Goal: Information Seeking & Learning: Learn about a topic

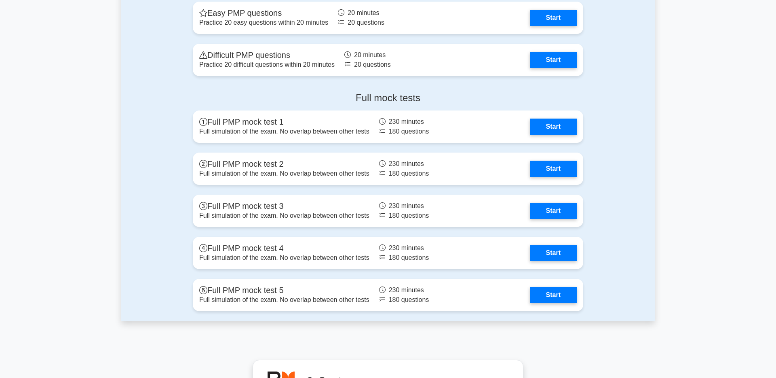
scroll to position [2271, 0]
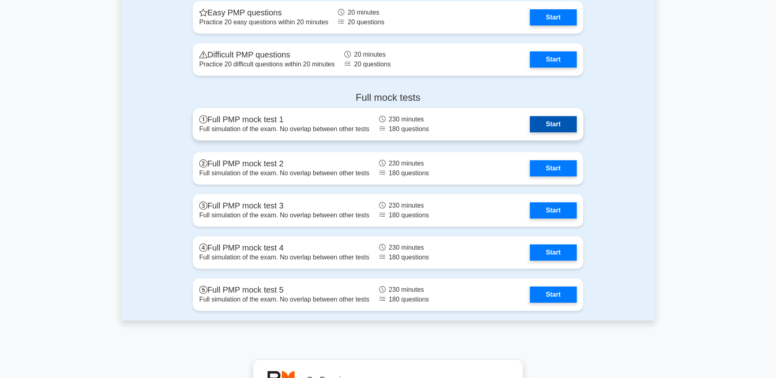
click at [541, 122] on link "Start" at bounding box center [553, 124] width 47 height 16
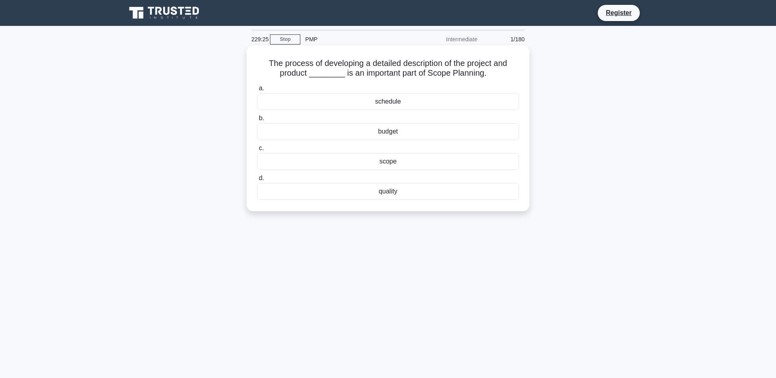
click at [373, 165] on div "scope" at bounding box center [388, 161] width 262 height 17
click at [257, 151] on input "c. scope" at bounding box center [257, 148] width 0 height 5
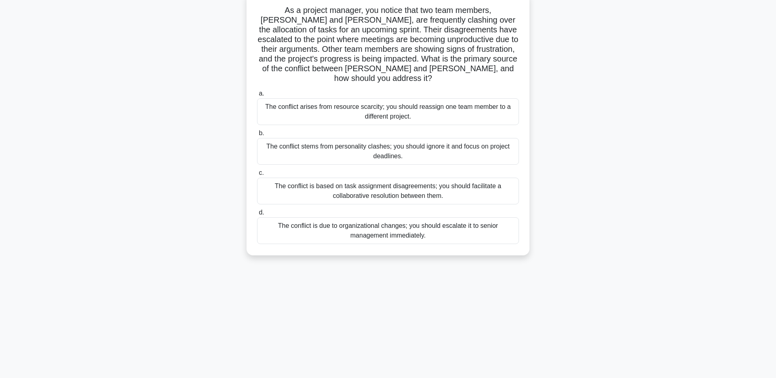
scroll to position [59, 0]
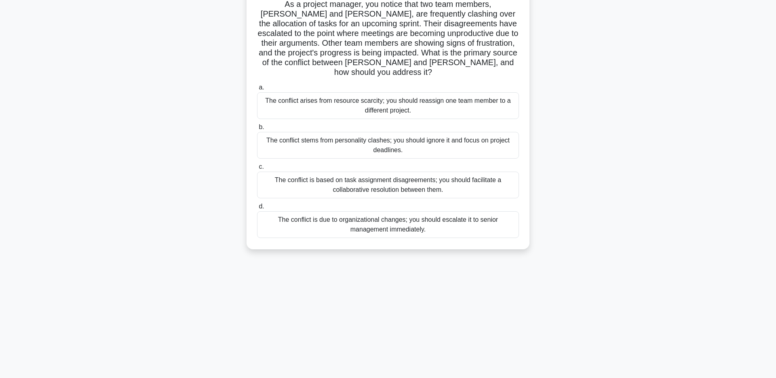
click at [352, 178] on div "The conflict is based on task assignment disagreements; you should facilitate a…" at bounding box center [388, 184] width 262 height 27
click at [257, 169] on input "c. The conflict is based on task assignment disagreements; you should facilitat…" at bounding box center [257, 166] width 0 height 5
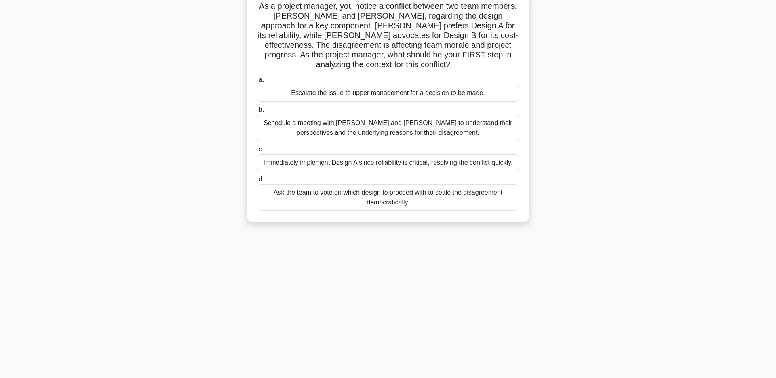
scroll to position [0, 0]
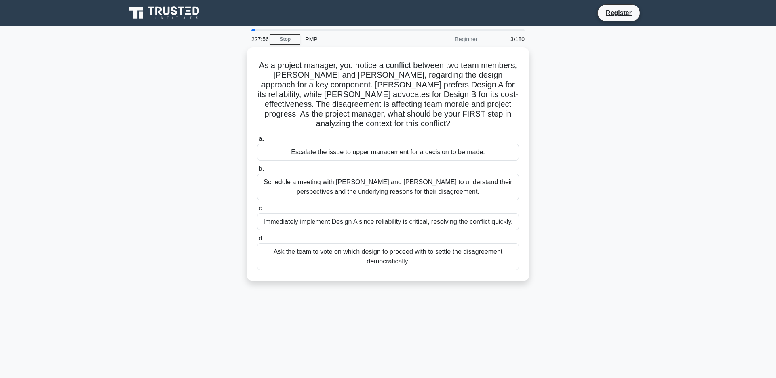
click at [468, 40] on div "Beginner" at bounding box center [446, 39] width 71 height 16
click at [486, 38] on div "3/180" at bounding box center [505, 39] width 47 height 16
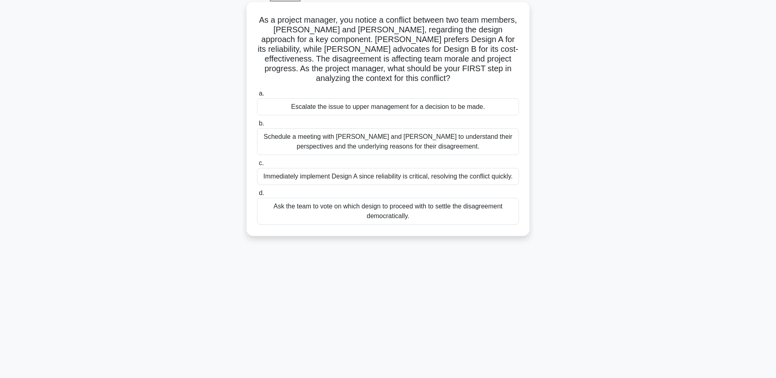
scroll to position [45, 0]
click at [397, 136] on div "Schedule a meeting with Sarah and John to understand their perspectives and the…" at bounding box center [388, 140] width 262 height 27
click at [257, 124] on input "b. Schedule a meeting with Sarah and John to understand their perspectives and …" at bounding box center [257, 121] width 0 height 5
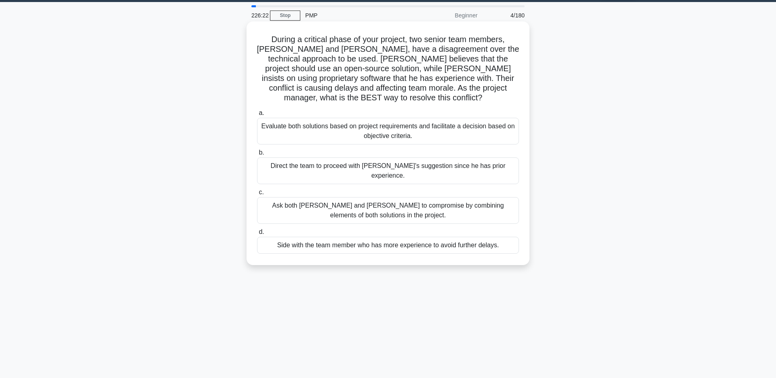
scroll to position [22, 0]
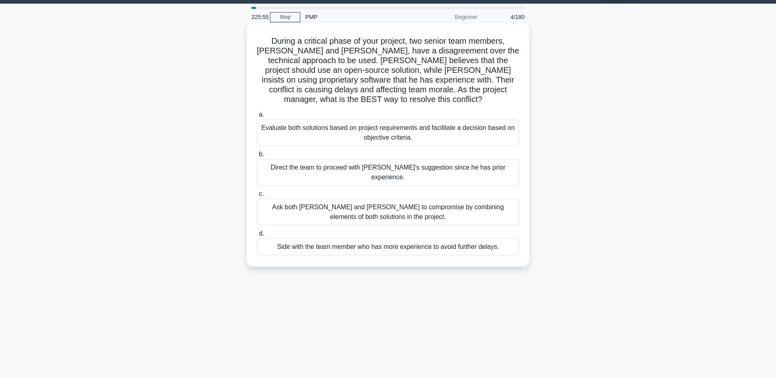
click at [362, 128] on div "Evaluate both solutions based on project requirements and facilitate a decision…" at bounding box center [388, 132] width 262 height 27
click at [257, 117] on input "a. Evaluate both solutions based on project requirements and facilitate a decis…" at bounding box center [257, 114] width 0 height 5
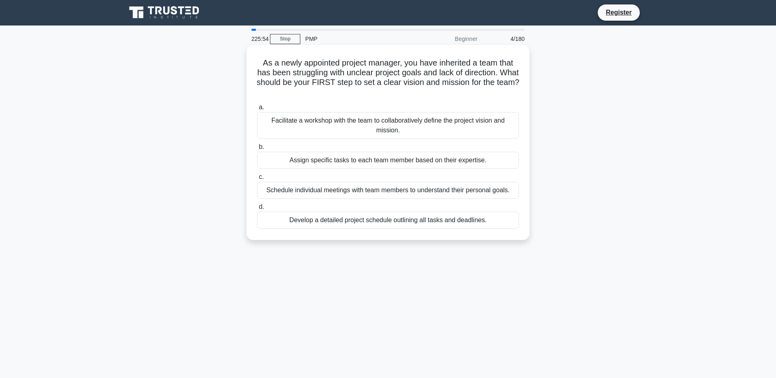
scroll to position [0, 0]
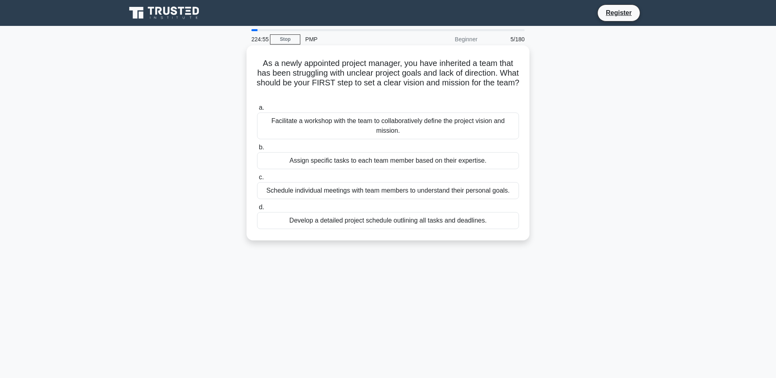
click at [338, 74] on h5 "As a newly appointed project manager, you have inherited a team that has been s…" at bounding box center [388, 78] width 264 height 40
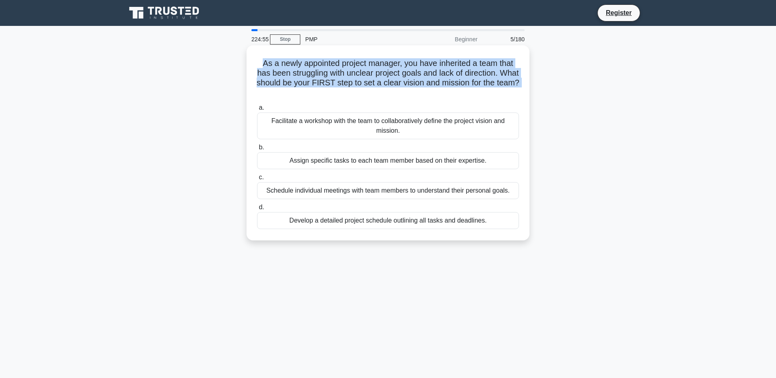
click at [338, 74] on h5 "As a newly appointed project manager, you have inherited a team that has been s…" at bounding box center [388, 78] width 264 height 40
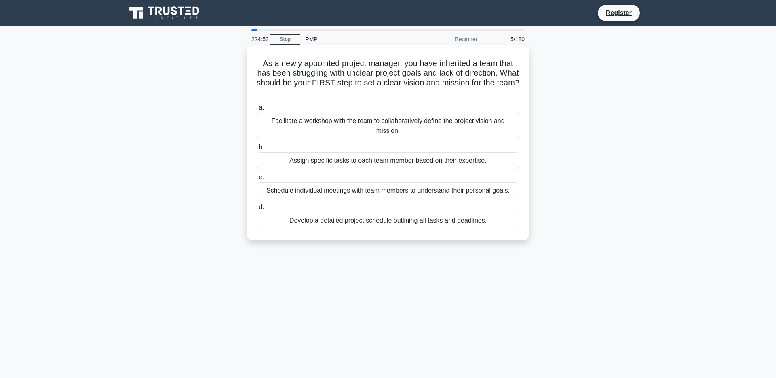
click at [440, 74] on h5 "As a newly appointed project manager, you have inherited a team that has been s…" at bounding box center [388, 78] width 264 height 40
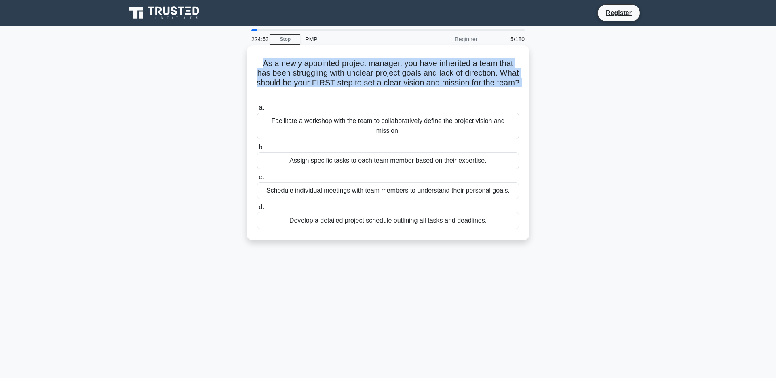
click at [440, 74] on h5 "As a newly appointed project manager, you have inherited a team that has been s…" at bounding box center [388, 78] width 264 height 40
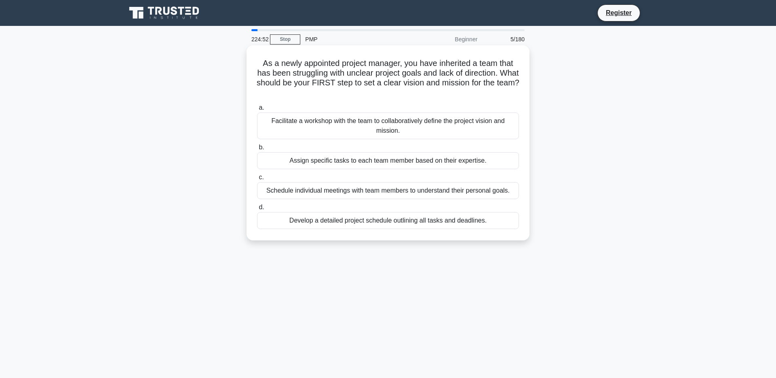
click at [500, 77] on h5 "As a newly appointed project manager, you have inherited a team that has been s…" at bounding box center [388, 78] width 264 height 40
click at [319, 81] on h5 "As a newly appointed project manager, you have inherited a team that has been s…" at bounding box center [388, 78] width 264 height 40
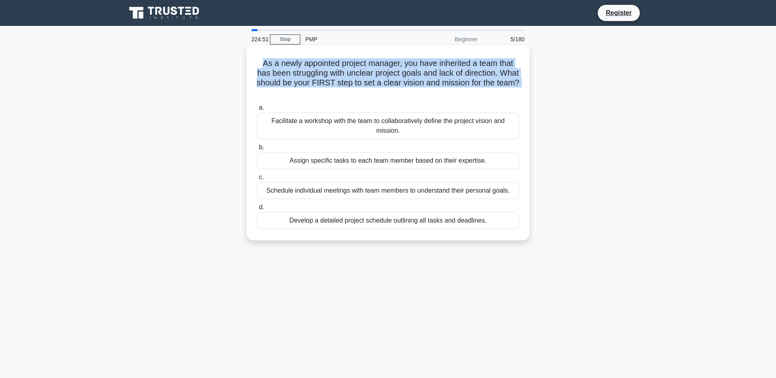
click at [319, 81] on h5 "As a newly appointed project manager, you have inherited a team that has been s…" at bounding box center [388, 78] width 264 height 40
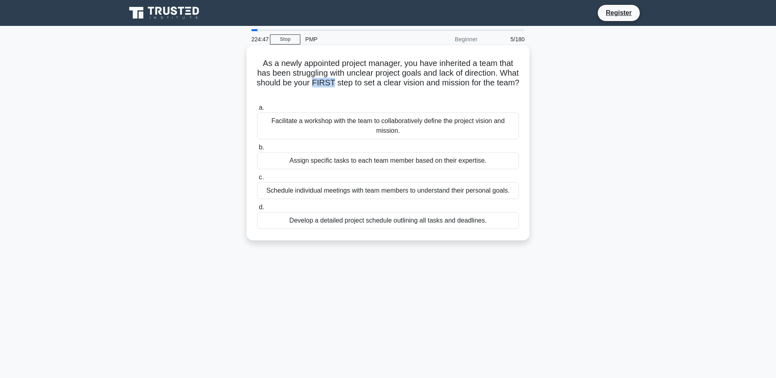
click at [319, 81] on h5 "As a newly appointed project manager, you have inherited a team that has been s…" at bounding box center [388, 78] width 264 height 40
click at [323, 76] on h5 "As a newly appointed project manager, you have inherited a team that has been s…" at bounding box center [388, 78] width 264 height 40
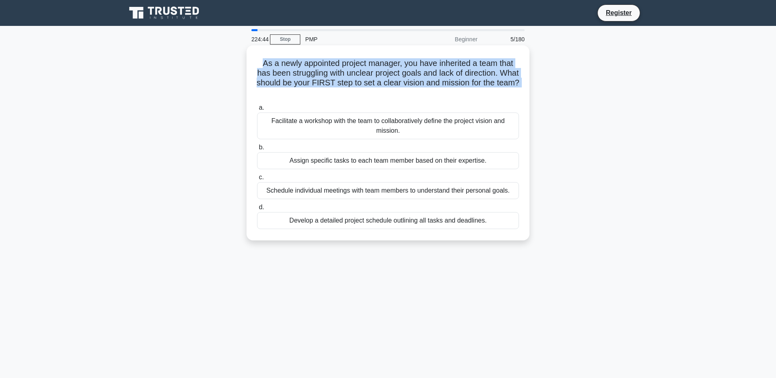
click at [323, 76] on h5 "As a newly appointed project manager, you have inherited a team that has been s…" at bounding box center [388, 78] width 264 height 40
click at [321, 84] on h5 "As a newly appointed project manager, you have inherited a team that has been s…" at bounding box center [388, 78] width 264 height 40
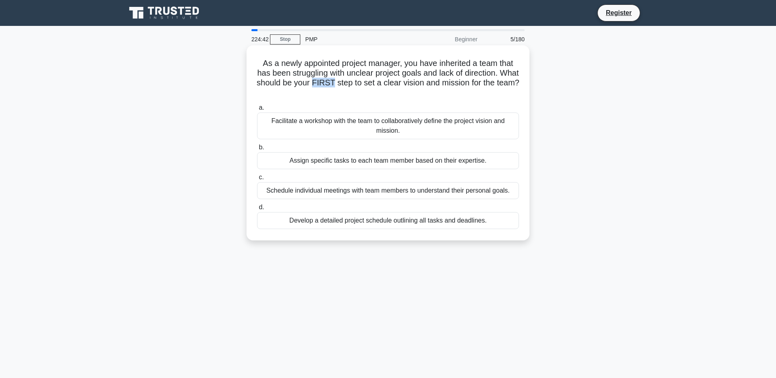
click at [321, 84] on h5 "As a newly appointed project manager, you have inherited a team that has been s…" at bounding box center [388, 78] width 264 height 40
click at [375, 130] on div "Facilitate a workshop with the team to collaboratively define the project visio…" at bounding box center [388, 125] width 262 height 27
click at [257, 110] on input "a. Facilitate a workshop with the team to collaboratively define the project vi…" at bounding box center [257, 107] width 0 height 5
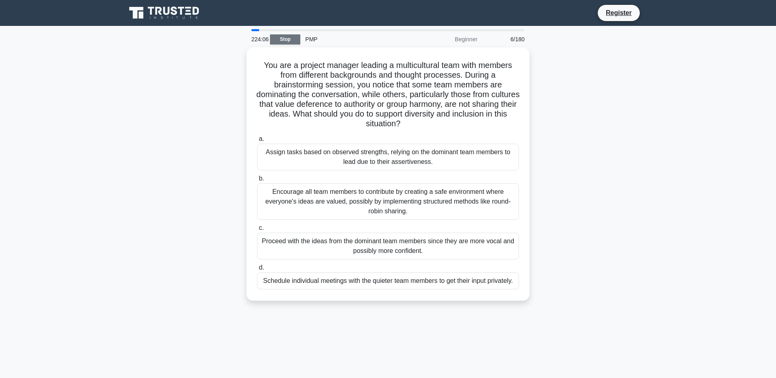
click at [285, 39] on link "Stop" at bounding box center [285, 39] width 30 height 10
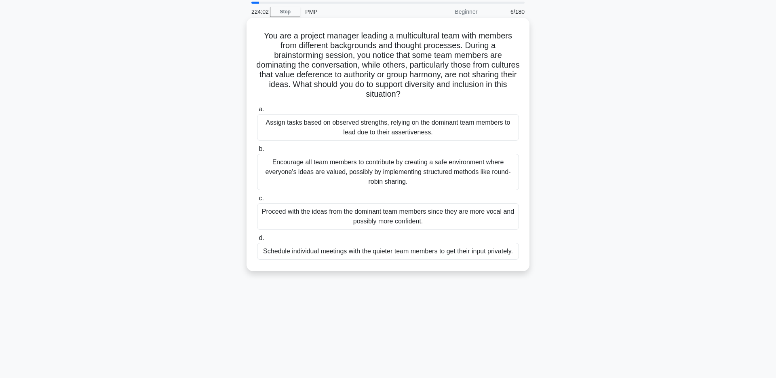
scroll to position [19, 0]
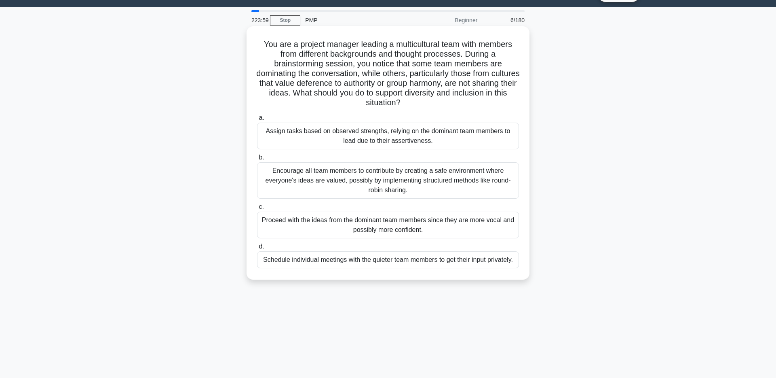
click at [328, 43] on h5 "You are a project manager leading a multicultural team with members from differ…" at bounding box center [388, 73] width 264 height 69
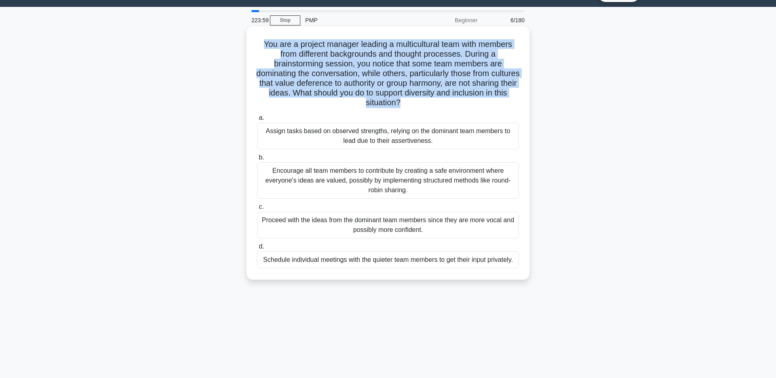
click at [328, 43] on h5 "You are a project manager leading a multicultural team with members from differ…" at bounding box center [388, 73] width 264 height 69
click at [427, 56] on h5 "You are a project manager leading a multicultural team with members from differ…" at bounding box center [388, 73] width 264 height 69
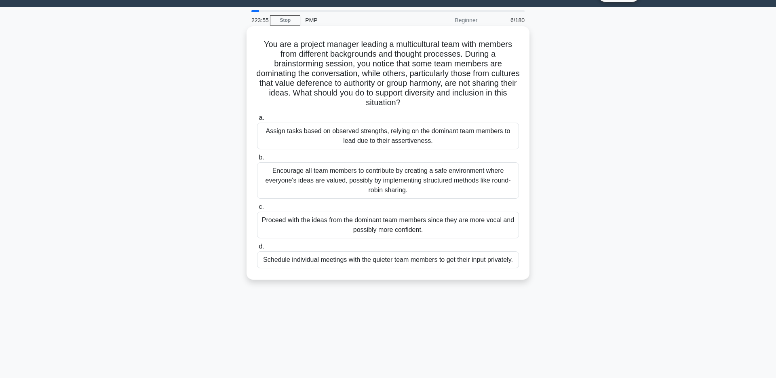
click at [390, 55] on h5 "You are a project manager leading a multicultural team with members from differ…" at bounding box center [388, 73] width 264 height 69
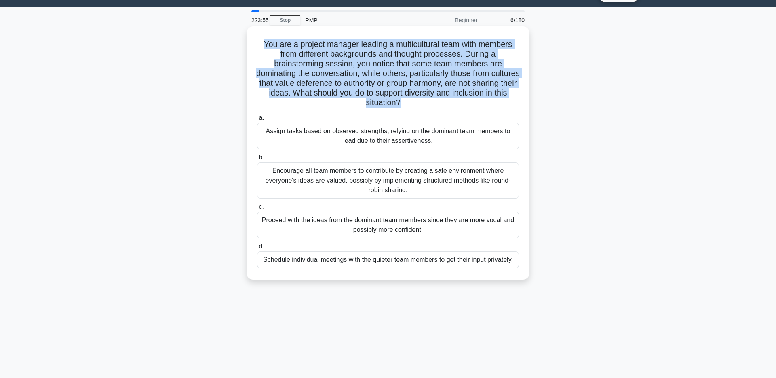
click at [390, 55] on h5 "You are a project manager leading a multicultural team with members from differ…" at bounding box center [388, 73] width 264 height 69
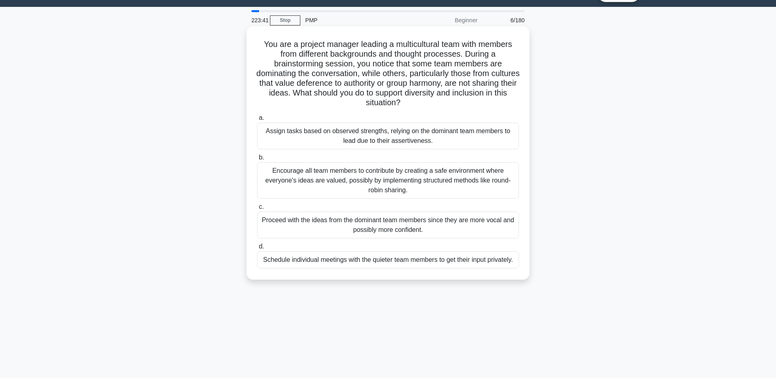
drag, startPoint x: 394, startPoint y: 46, endPoint x: 498, endPoint y: 45, distance: 103.5
click at [498, 45] on h5 "You are a project manager leading a multicultural team with members from differ…" at bounding box center [388, 73] width 264 height 69
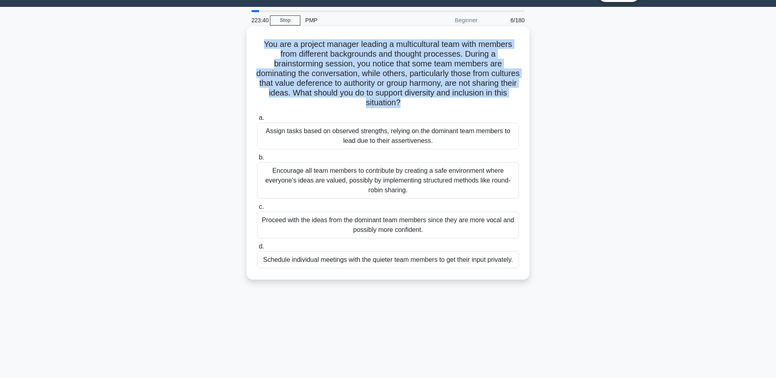
click at [498, 45] on h5 "You are a project manager leading a multicultural team with members from differ…" at bounding box center [388, 73] width 264 height 69
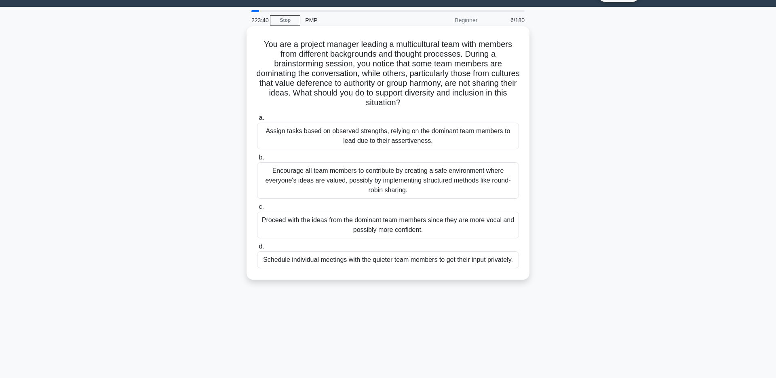
click at [456, 60] on h5 "You are a project manager leading a multicultural team with members from differ…" at bounding box center [388, 73] width 264 height 69
click at [315, 74] on h5 "You are a project manager leading a multicultural team with members from differ…" at bounding box center [388, 73] width 264 height 69
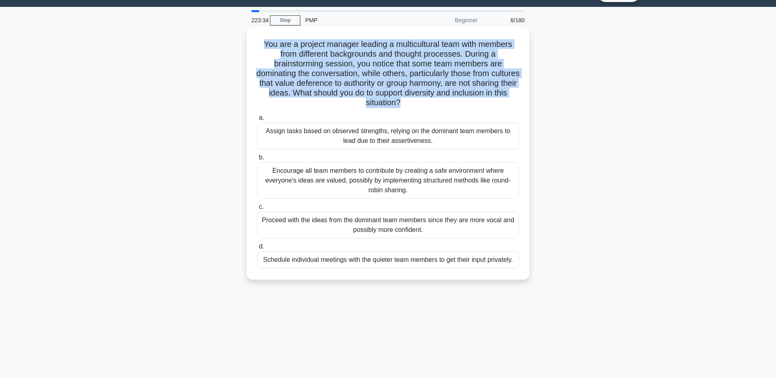
click at [315, 74] on h5 "You are a project manager leading a multicultural team with members from differ…" at bounding box center [388, 73] width 264 height 69
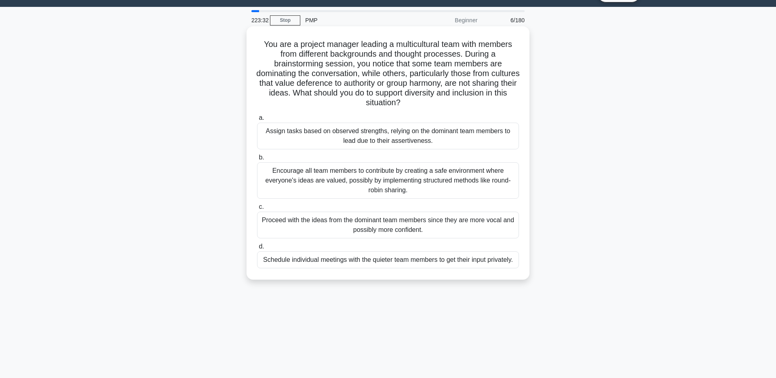
click at [337, 75] on h5 "You are a project manager leading a multicultural team with members from differ…" at bounding box center [388, 73] width 264 height 69
click at [415, 73] on h5 "You are a project manager leading a multicultural team with members from differ…" at bounding box center [388, 73] width 264 height 69
click at [456, 73] on h5 "You are a project manager leading a multicultural team with members from differ…" at bounding box center [388, 73] width 264 height 69
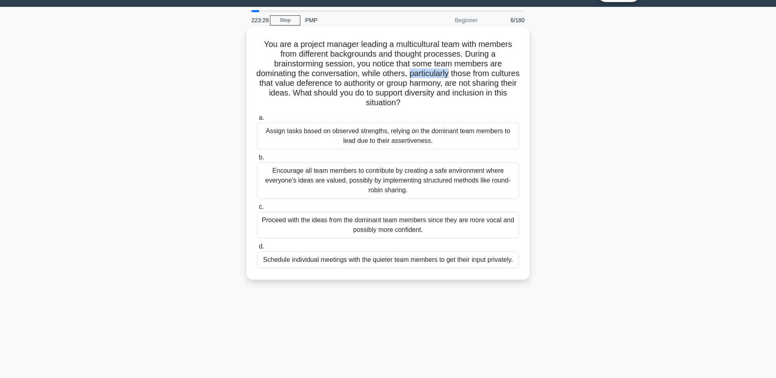
click at [456, 73] on h5 "You are a project manager leading a multicultural team with members from differ…" at bounding box center [388, 73] width 264 height 69
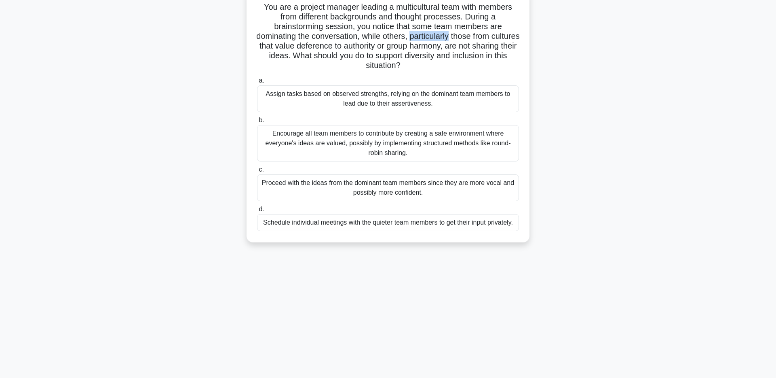
scroll to position [59, 0]
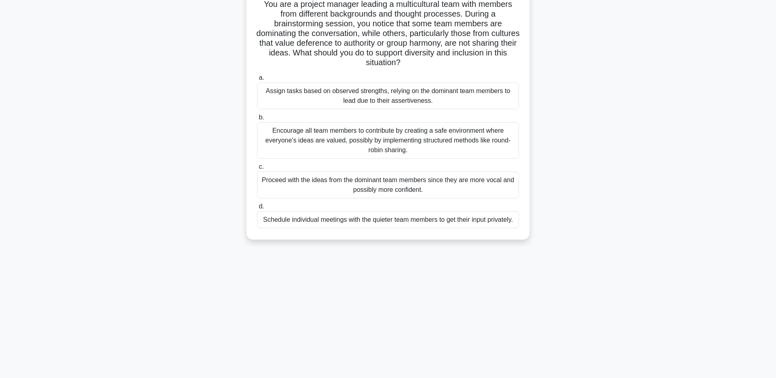
click at [344, 143] on div "Encourage all team members to contribute by creating a safe environment where e…" at bounding box center [388, 140] width 262 height 36
click at [257, 120] on input "b. Encourage all team members to contribute by creating a safe environment wher…" at bounding box center [257, 117] width 0 height 5
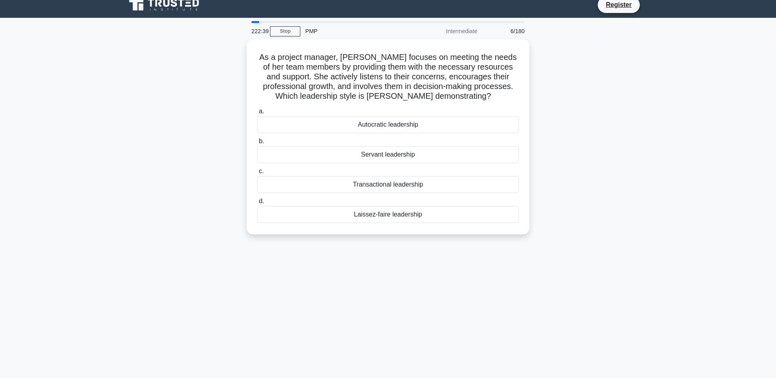
scroll to position [0, 0]
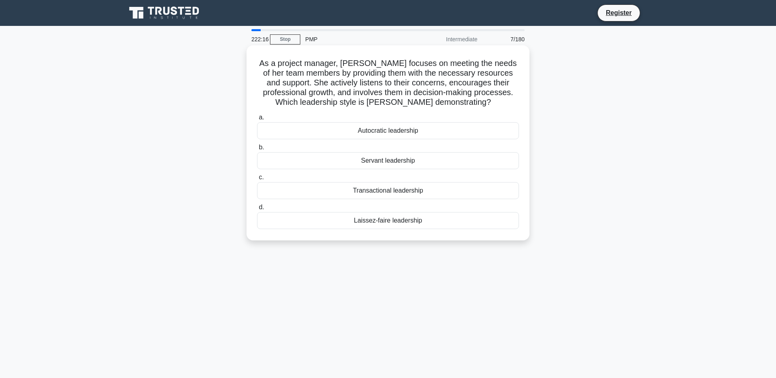
click at [312, 95] on h5 "As a project manager, Lisa focuses on meeting the needs of her team members by …" at bounding box center [388, 82] width 264 height 49
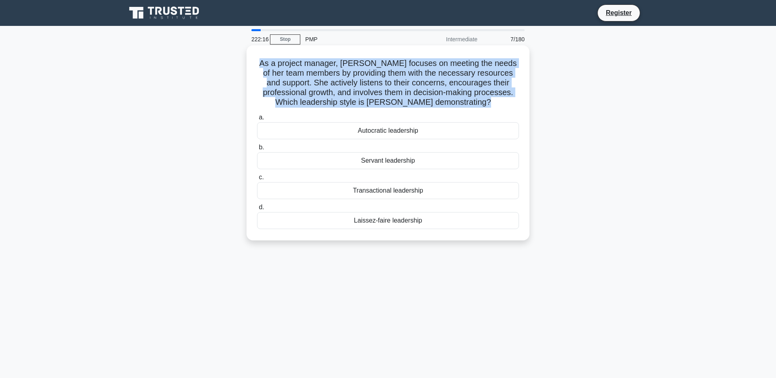
click at [312, 95] on h5 "As a project manager, Lisa focuses on meeting the needs of her team members by …" at bounding box center [388, 82] width 264 height 49
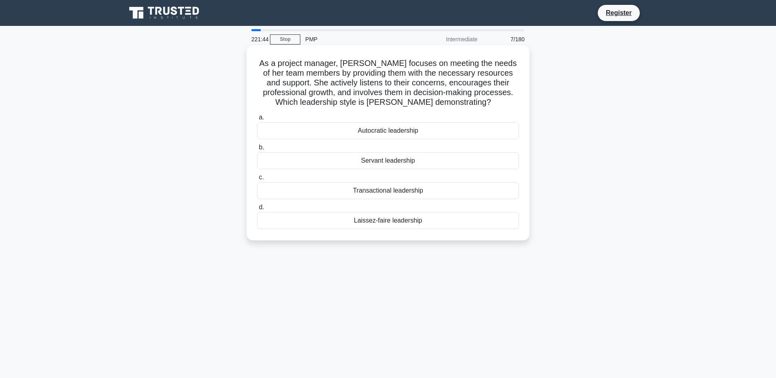
click at [382, 224] on div "Laissez-faire leadership" at bounding box center [388, 220] width 262 height 17
click at [257, 210] on input "d. Laissez-faire leadership" at bounding box center [257, 207] width 0 height 5
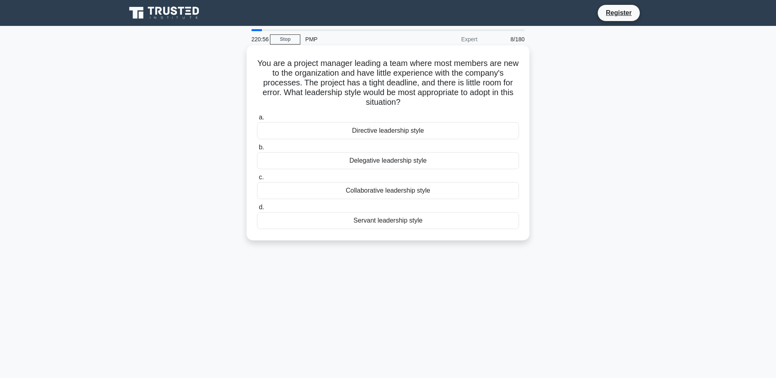
click at [378, 130] on div "Directive leadership style" at bounding box center [388, 130] width 262 height 17
click at [257, 120] on input "a. Directive leadership style" at bounding box center [257, 117] width 0 height 5
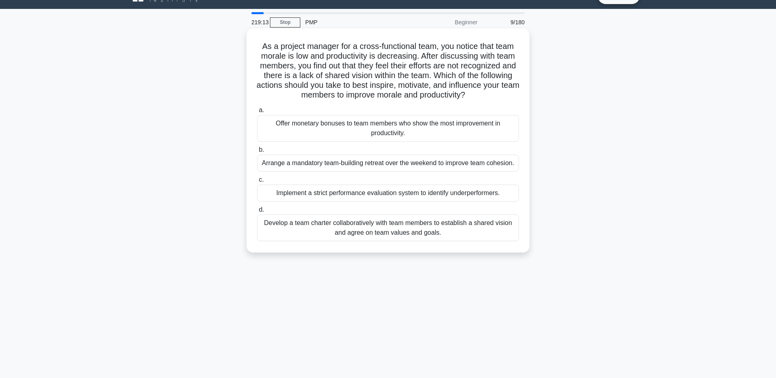
scroll to position [20, 0]
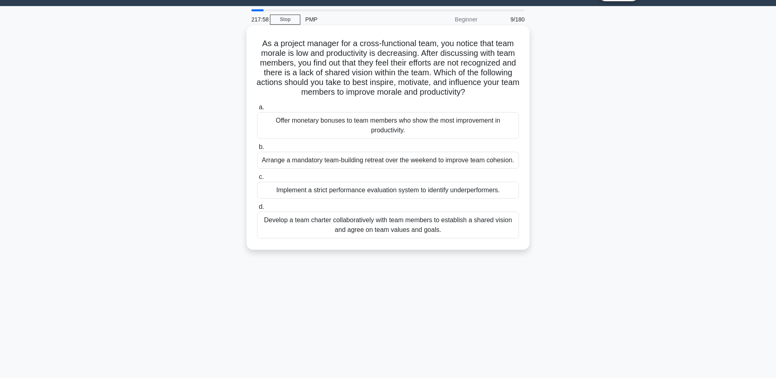
click at [374, 229] on div "Develop a team charter collaboratively with team members to establish a shared …" at bounding box center [388, 224] width 262 height 27
click at [257, 209] on input "d. Develop a team charter collaboratively with team members to establish a shar…" at bounding box center [257, 206] width 0 height 5
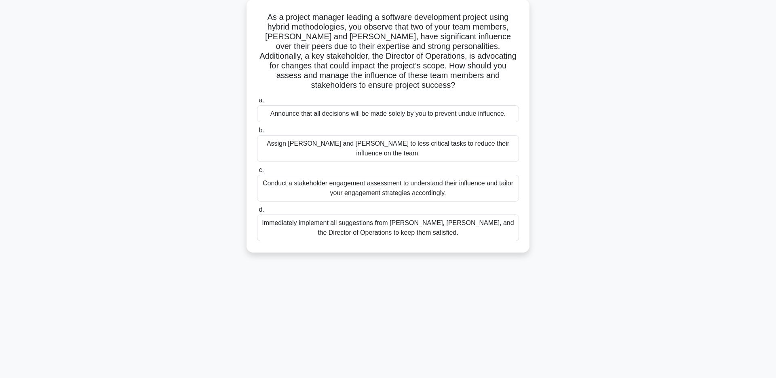
scroll to position [59, 0]
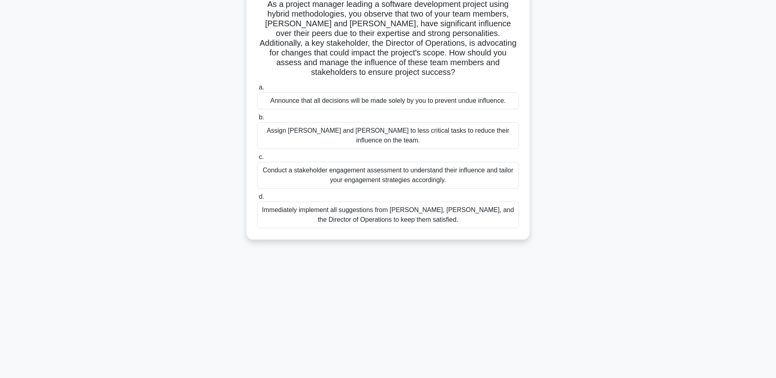
click at [335, 162] on div "Conduct a stakeholder engagement assessment to understand their influence and t…" at bounding box center [388, 175] width 262 height 27
click at [257, 158] on input "c. Conduct a stakeholder engagement assessment to understand their influence an…" at bounding box center [257, 156] width 0 height 5
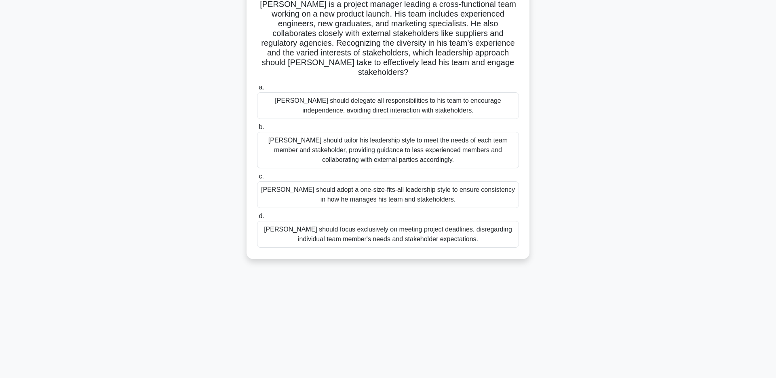
click at [378, 152] on div "John should tailor his leadership style to meet the needs of each team member a…" at bounding box center [388, 150] width 262 height 36
click at [257, 130] on input "b. John should tailor his leadership style to meet the needs of each team membe…" at bounding box center [257, 126] width 0 height 5
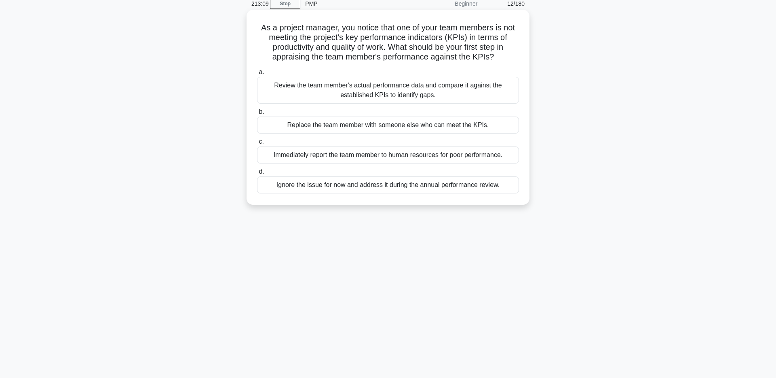
scroll to position [37, 0]
click at [370, 98] on div "Review the team member's actual performance data and compare it against the est…" at bounding box center [388, 88] width 262 height 27
click at [257, 73] on input "a. Review the team member's actual performance data and compare it against the …" at bounding box center [257, 70] width 0 height 5
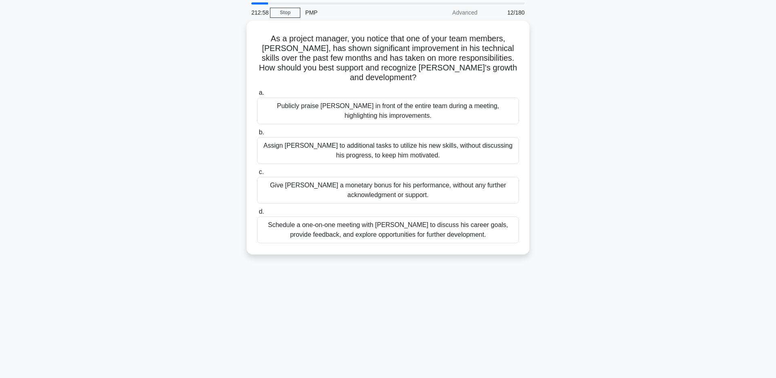
scroll to position [0, 0]
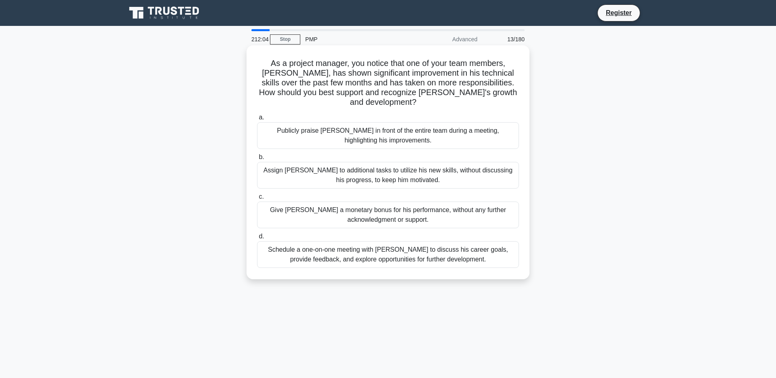
click at [365, 128] on div "Publicly praise Alex in front of the entire team during a meeting, highlighting…" at bounding box center [388, 135] width 262 height 27
click at [257, 120] on input "a. Publicly praise Alex in front of the entire team during a meeting, highlight…" at bounding box center [257, 117] width 0 height 5
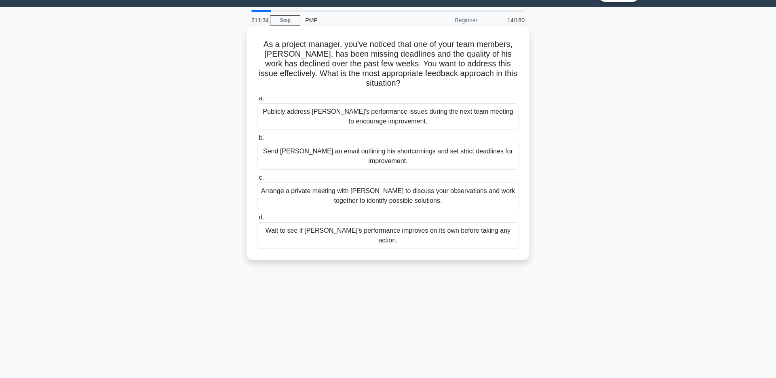
scroll to position [59, 0]
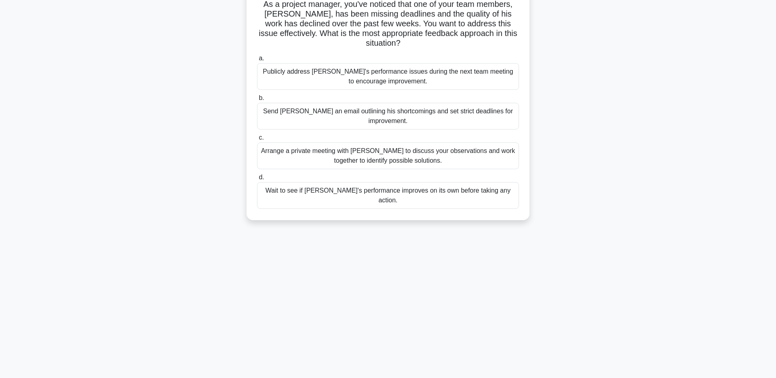
click at [347, 142] on div "Arrange a private meeting with Alex to discuss your observations and work toget…" at bounding box center [388, 155] width 262 height 27
click at [257, 135] on input "c. Arrange a private meeting with Alex to discuss your observations and work to…" at bounding box center [257, 137] width 0 height 5
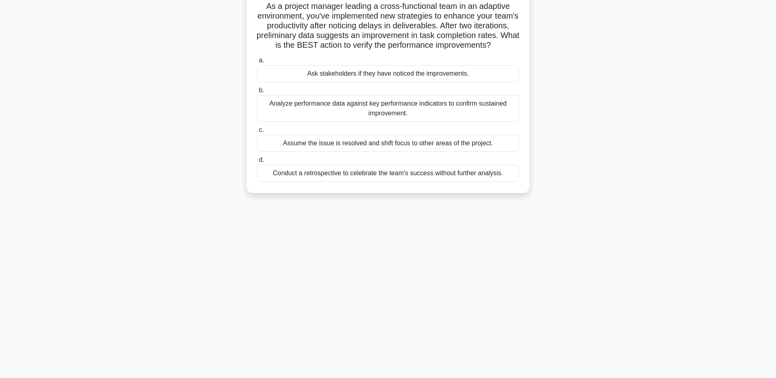
scroll to position [0, 0]
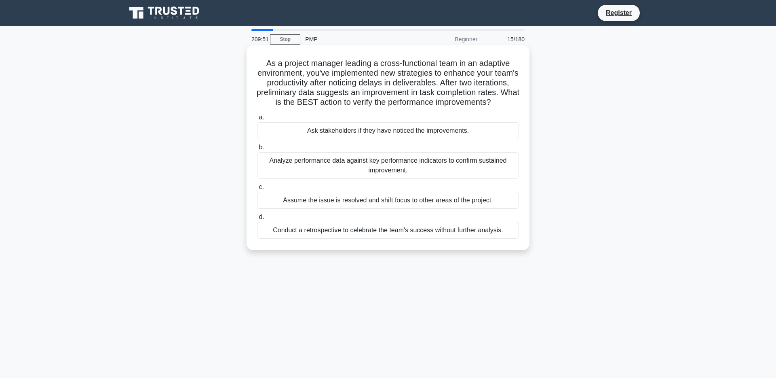
click at [451, 84] on h5 "As a project manager leading a cross-functional team in an adaptive environment…" at bounding box center [388, 82] width 264 height 49
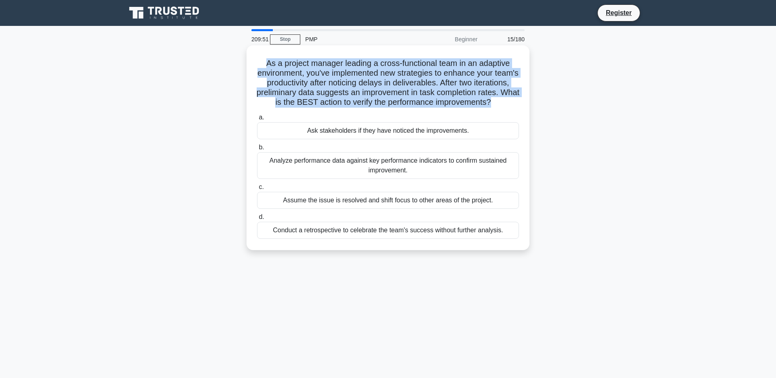
click at [451, 84] on h5 "As a project manager leading a cross-functional team in an adaptive environment…" at bounding box center [388, 82] width 264 height 49
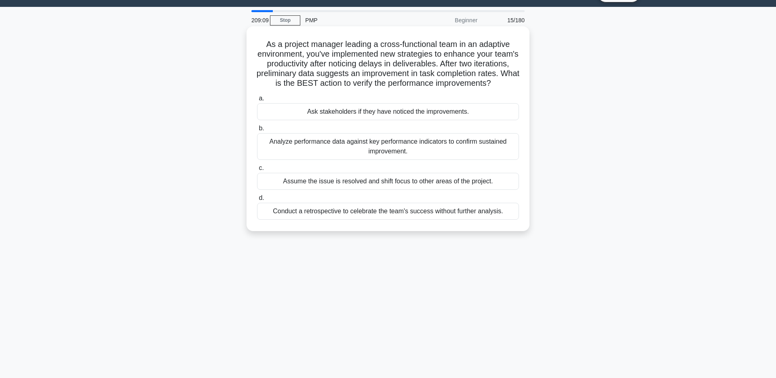
scroll to position [25, 0]
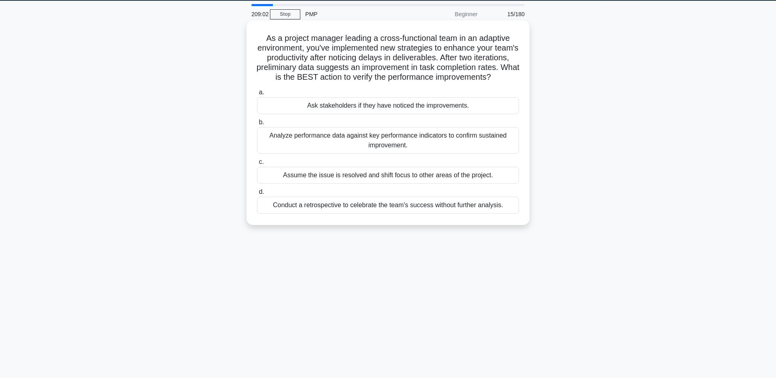
click at [356, 145] on div "Analyze performance data against key performance indicators to confirm sustaine…" at bounding box center [388, 140] width 262 height 27
click at [257, 125] on input "b. Analyze performance data against key performance indicators to confirm susta…" at bounding box center [257, 122] width 0 height 5
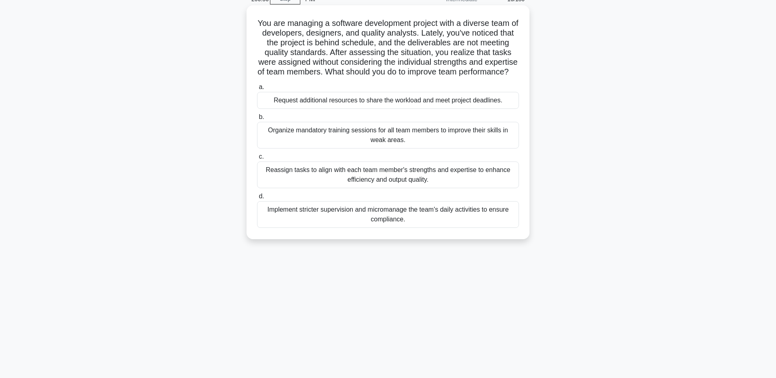
scroll to position [39, 0]
click at [375, 189] on div "Reassign tasks to align with each team member's strengths and expertise to enha…" at bounding box center [388, 175] width 262 height 27
click at [257, 160] on input "c. Reassign tasks to align with each team member's strengths and expertise to e…" at bounding box center [257, 157] width 0 height 5
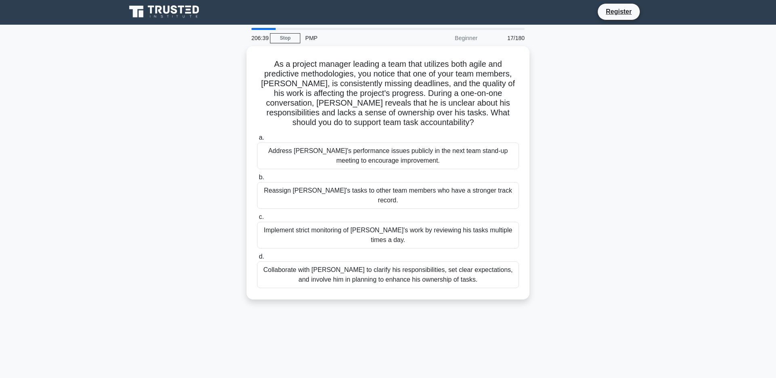
scroll to position [0, 0]
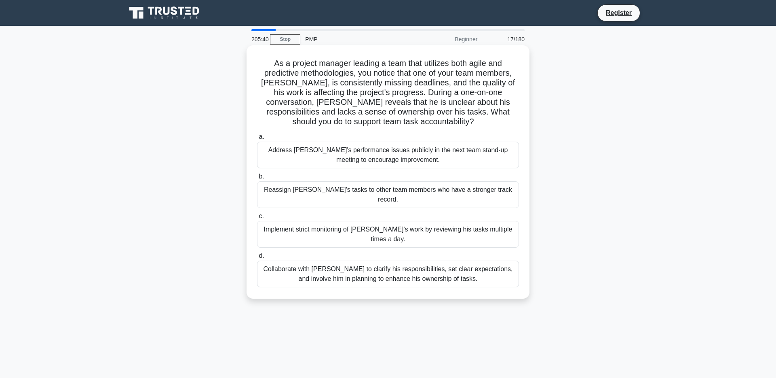
click at [338, 261] on div "Collaborate with Alex to clarify his responsibilities, set clear expectations, …" at bounding box center [388, 273] width 262 height 27
click at [257, 258] on input "d. Collaborate with Alex to clarify his responsibilities, set clear expectation…" at bounding box center [257, 255] width 0 height 5
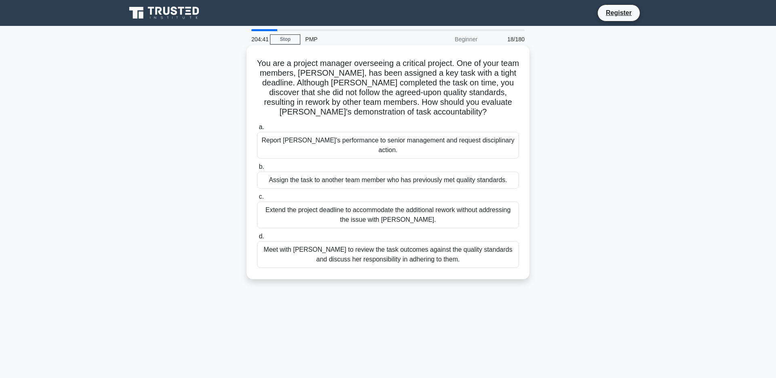
click at [338, 246] on div "Meet with Priya to review the task outcomes against the quality standards and d…" at bounding box center [388, 254] width 262 height 27
click at [257, 239] on input "d. Meet with Priya to review the task outcomes against the quality standards an…" at bounding box center [257, 236] width 0 height 5
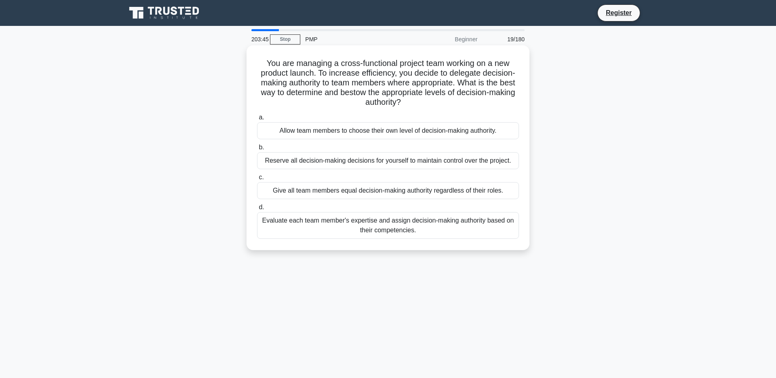
click at [343, 238] on div "Evaluate each team member's expertise and assign decision-making authority base…" at bounding box center [388, 225] width 262 height 27
click at [257, 210] on input "d. Evaluate each team member's expertise and assign decision-making authority b…" at bounding box center [257, 207] width 0 height 5
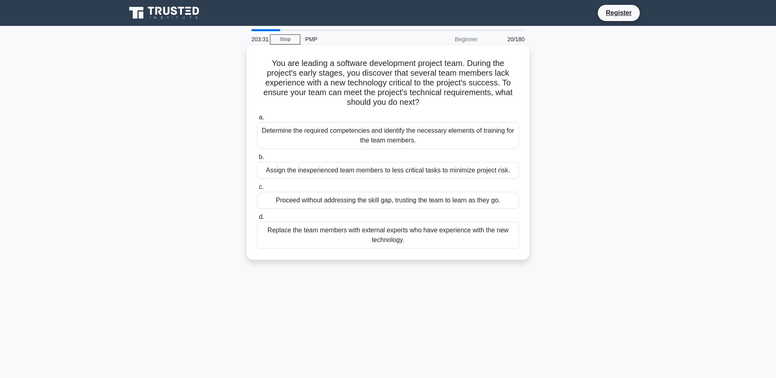
click at [304, 85] on h5 "You are leading a software development project team. During the project's early…" at bounding box center [388, 82] width 264 height 49
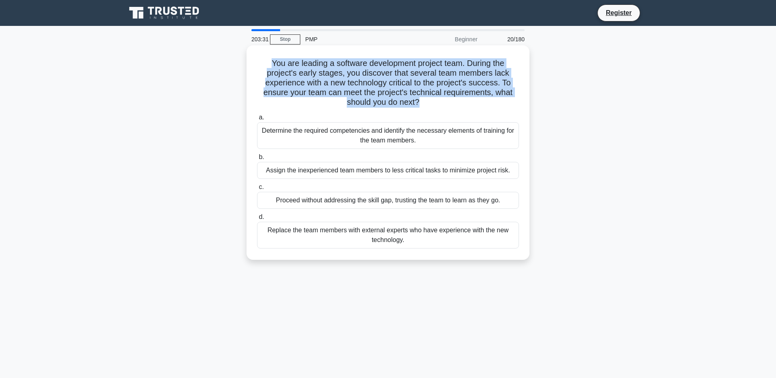
click at [304, 85] on h5 "You are leading a software development project team. During the project's early…" at bounding box center [388, 82] width 264 height 49
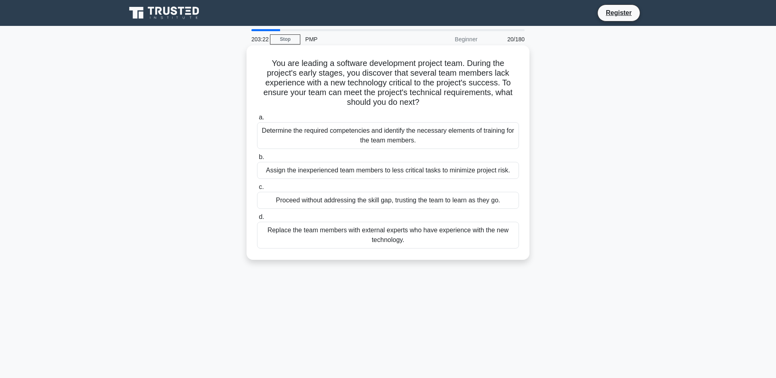
click at [350, 156] on label "b. Assign the inexperienced team members to less critical tasks to minimize pro…" at bounding box center [388, 165] width 262 height 27
click at [257, 156] on input "b. Assign the inexperienced team members to less critical tasks to minimize pro…" at bounding box center [257, 156] width 0 height 5
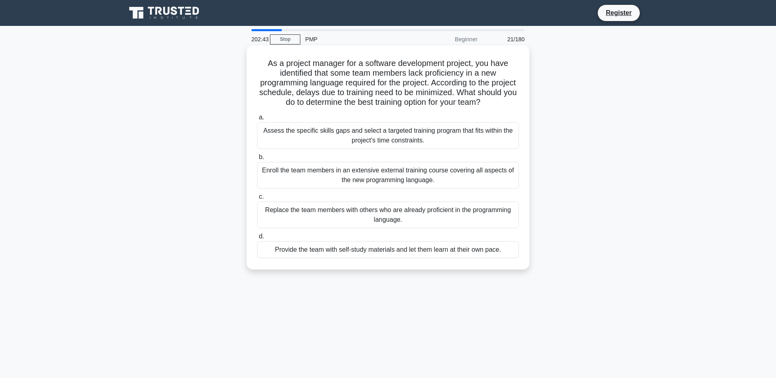
click at [335, 139] on div "Assess the specific skills gaps and select a targeted training program that fit…" at bounding box center [388, 135] width 262 height 27
click at [257, 120] on input "a. Assess the specific skills gaps and select a targeted training program that …" at bounding box center [257, 117] width 0 height 5
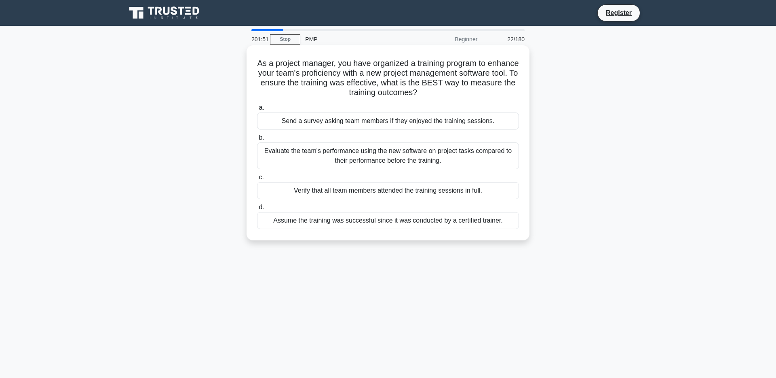
click at [340, 155] on div "Evaluate the team's performance using the new software on project tasks compare…" at bounding box center [388, 155] width 262 height 27
click at [257, 140] on input "b. Evaluate the team's performance using the new software on project tasks comp…" at bounding box center [257, 137] width 0 height 5
click at [349, 160] on div "Assess each team member's and stakeholder's abilities and expertise relevant to…" at bounding box center [388, 155] width 262 height 27
click at [257, 140] on input "b. Assess each team member's and stakeholder's abilities and expertise relevant…" at bounding box center [257, 137] width 0 height 5
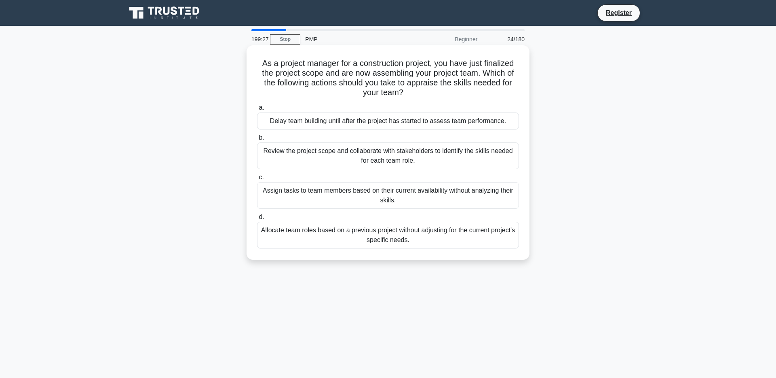
click at [349, 159] on div "Review the project scope and collaborate with stakeholders to identify the skil…" at bounding box center [388, 155] width 262 height 27
click at [257, 140] on input "b. Review the project scope and collaborate with stakeholders to identify the s…" at bounding box center [257, 137] width 0 height 5
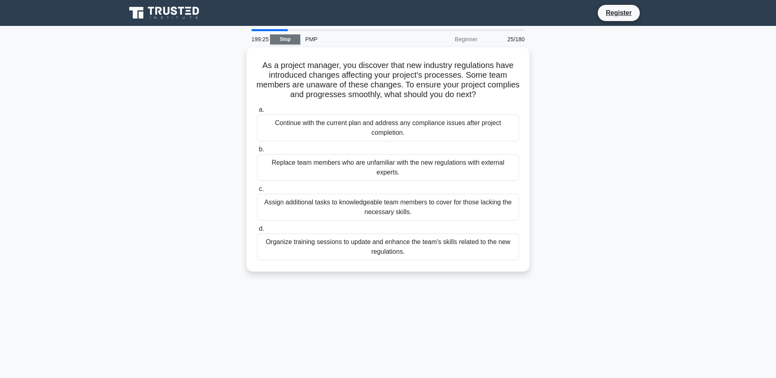
click at [280, 35] on link "Stop" at bounding box center [285, 39] width 30 height 10
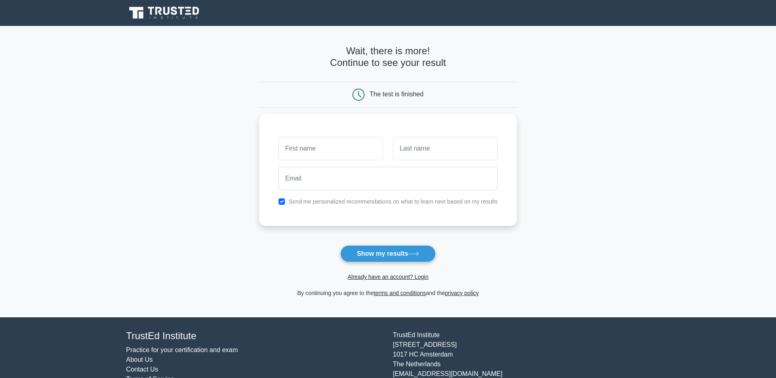
scroll to position [29, 0]
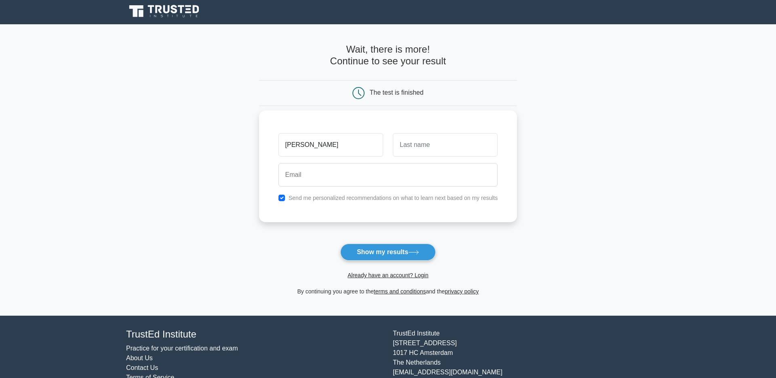
type input "[PERSON_NAME]"
type input "Khuwaileh"
type input "[EMAIL_ADDRESS][DOMAIN_NAME]"
click at [349, 198] on label "Send me personalized recommendations on what to learn next based on my results" at bounding box center [393, 197] width 209 height 6
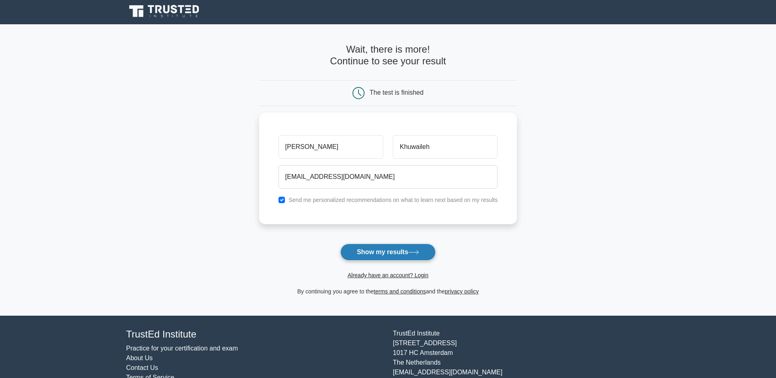
click at [366, 250] on button "Show my results" at bounding box center [387, 251] width 95 height 17
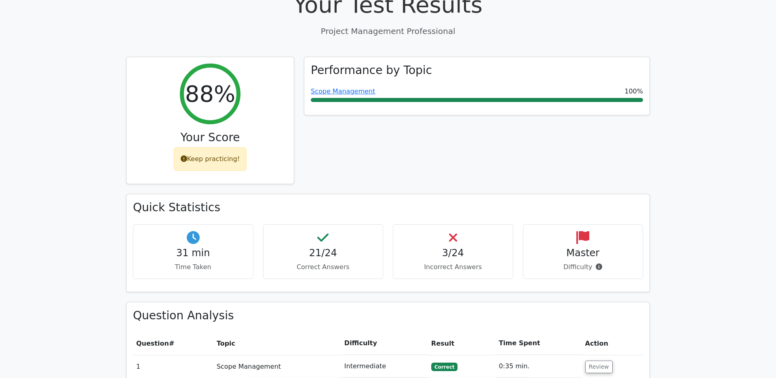
scroll to position [314, 0]
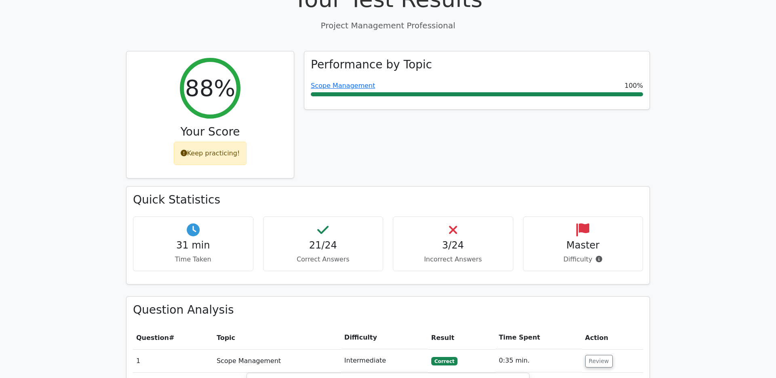
click at [449, 223] on icon at bounding box center [453, 229] width 8 height 13
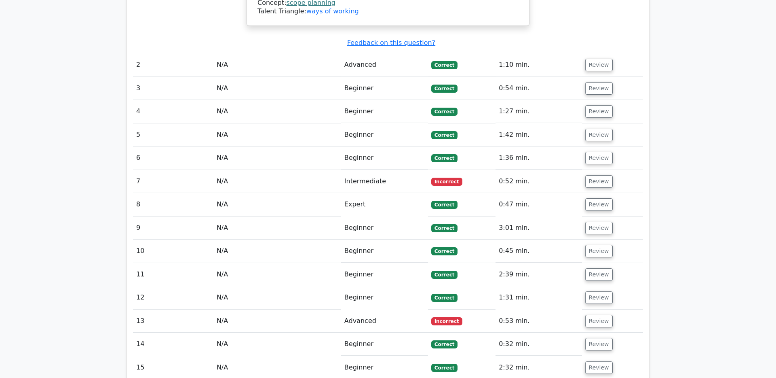
scroll to position [1103, 0]
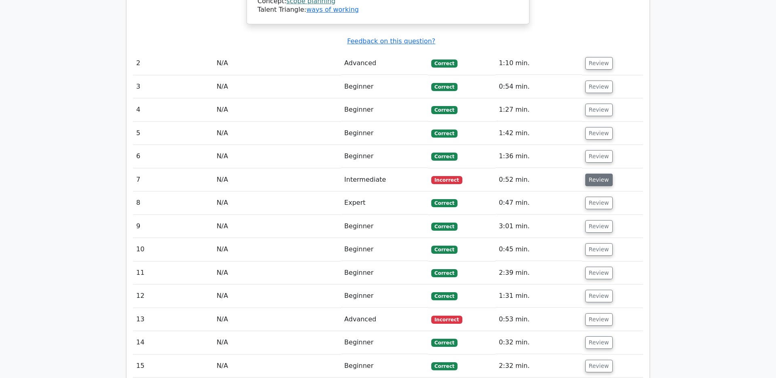
click at [596, 173] on button "Review" at bounding box center [598, 179] width 27 height 13
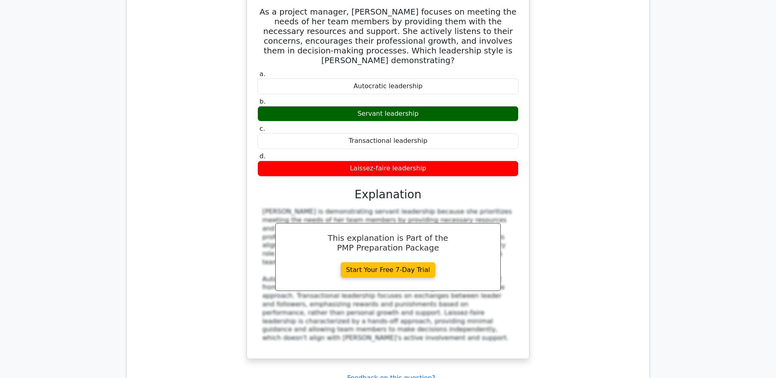
scroll to position [1304, 0]
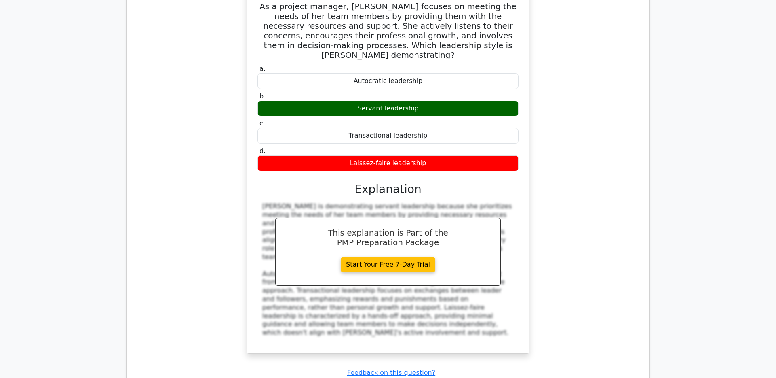
click at [497, 202] on div "Lisa is demonstrating servant leadership because she prioritizes meeting the ne…" at bounding box center [387, 269] width 251 height 135
click at [529, 146] on div "As a project manager, Lisa focuses on meeting the needs of her team members by …" at bounding box center [388, 170] width 283 height 365
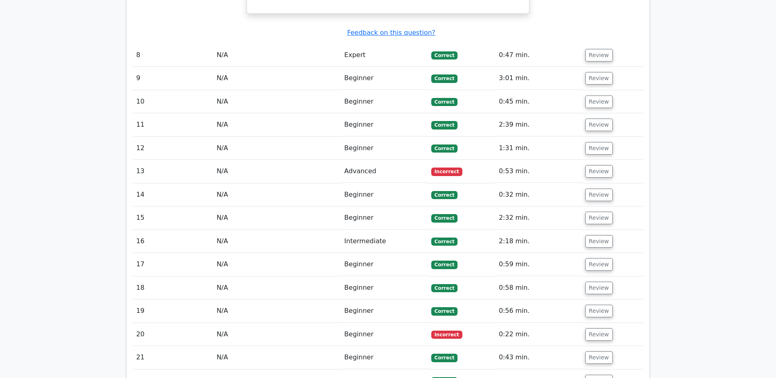
scroll to position [1643, 0]
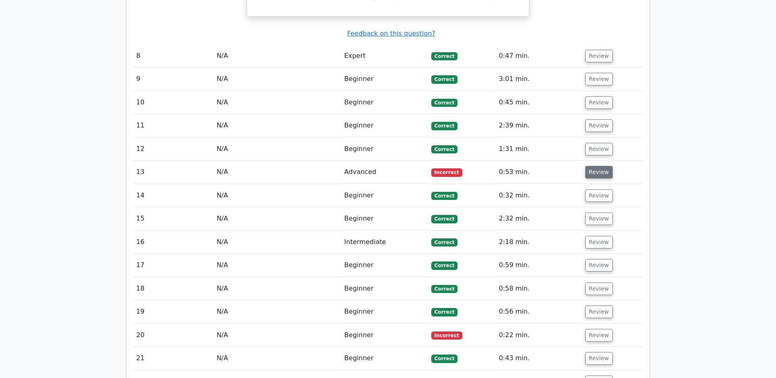
click at [599, 166] on button "Review" at bounding box center [598, 172] width 27 height 13
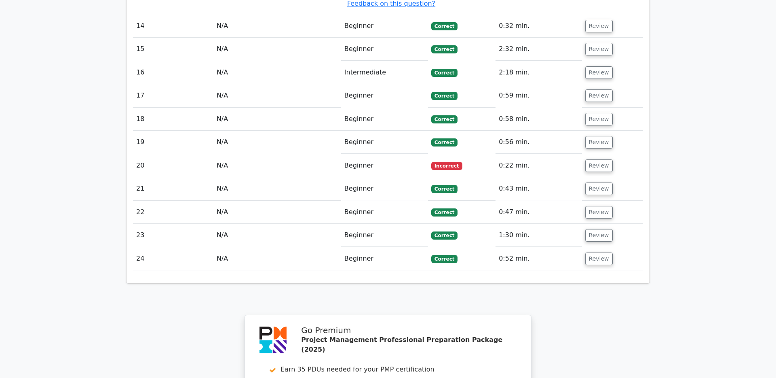
scroll to position [2201, 0]
click at [588, 160] on button "Review" at bounding box center [598, 166] width 27 height 13
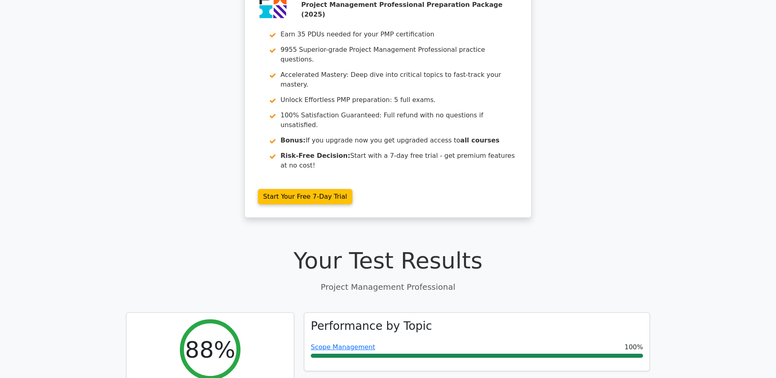
scroll to position [0, 0]
